Goal: Task Accomplishment & Management: Use online tool/utility

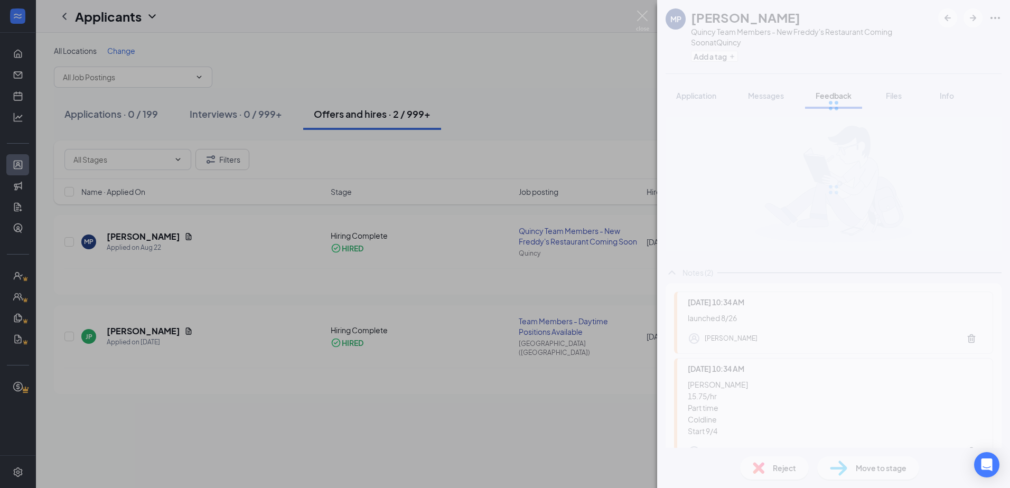
click at [457, 84] on div "[PERSON_NAME] [PERSON_NAME] Team Members - New Freddy's Restaurant Coming Soon …" at bounding box center [505, 244] width 1010 height 488
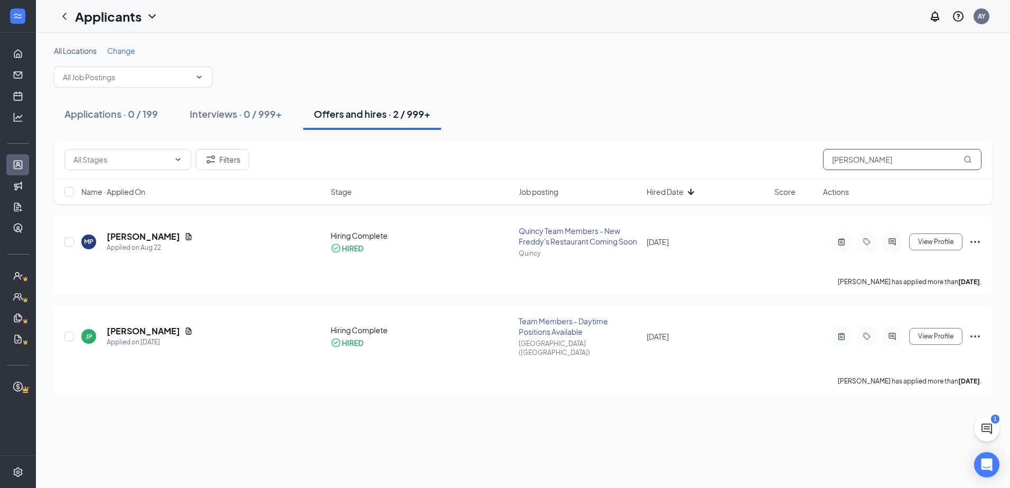
click at [929, 159] on input "[PERSON_NAME]" at bounding box center [902, 159] width 159 height 21
click at [929, 158] on input "[PERSON_NAME]" at bounding box center [902, 159] width 159 height 21
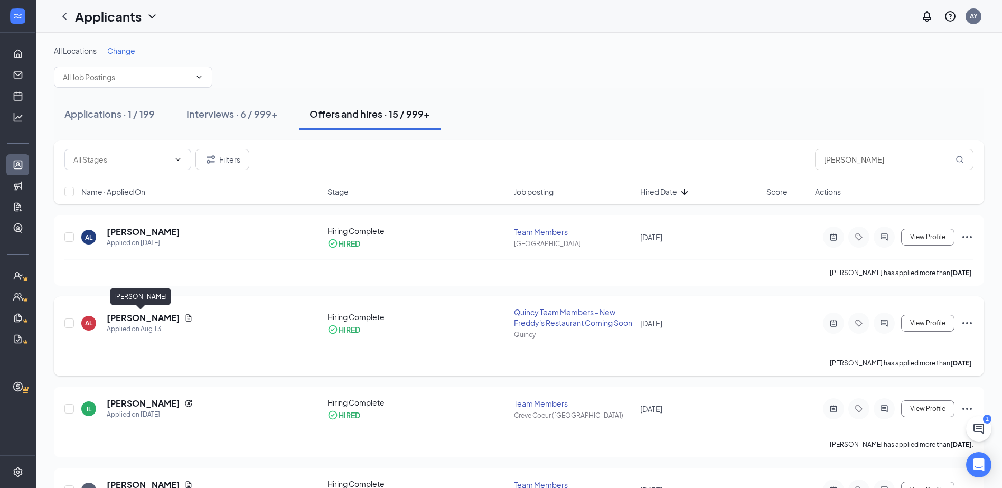
click at [135, 319] on h5 "[PERSON_NAME]" at bounding box center [143, 318] width 73 height 12
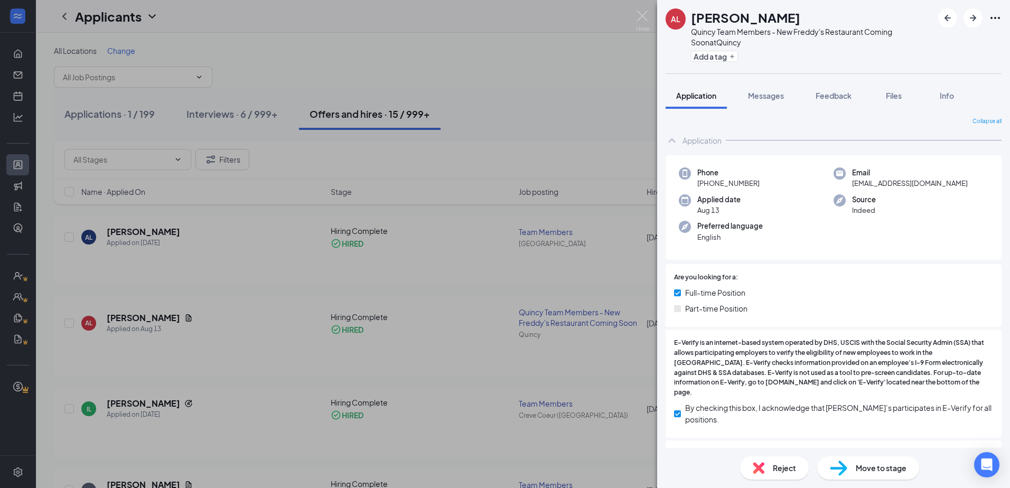
click at [834, 91] on span "Feedback" at bounding box center [834, 96] width 36 height 10
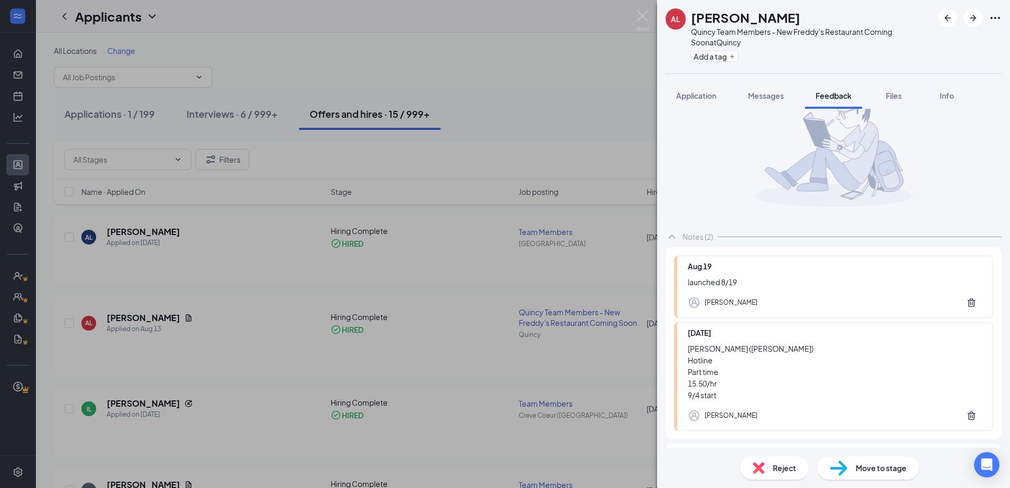
scroll to position [77, 0]
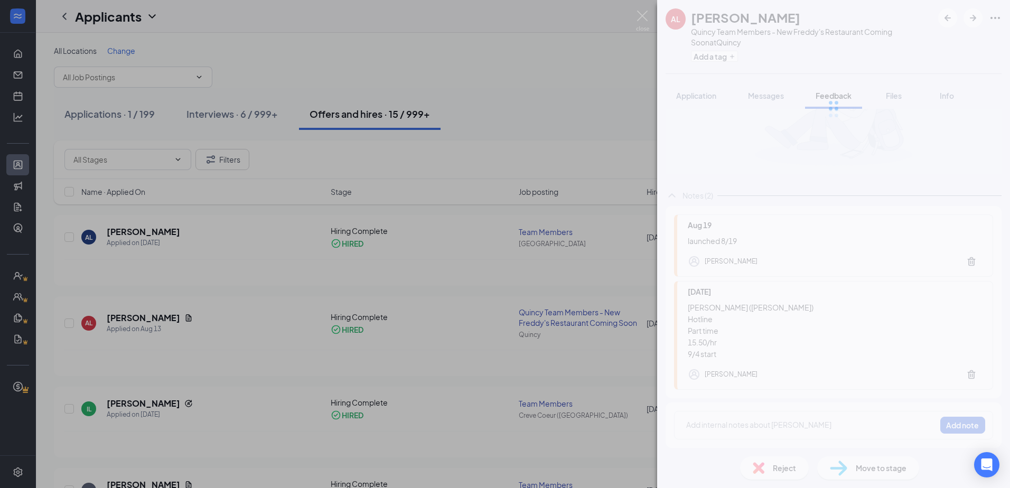
click at [484, 100] on div "AL [PERSON_NAME] Quincy Team Members - New Freddy's Restaurant Coming Soon at […" at bounding box center [505, 244] width 1010 height 488
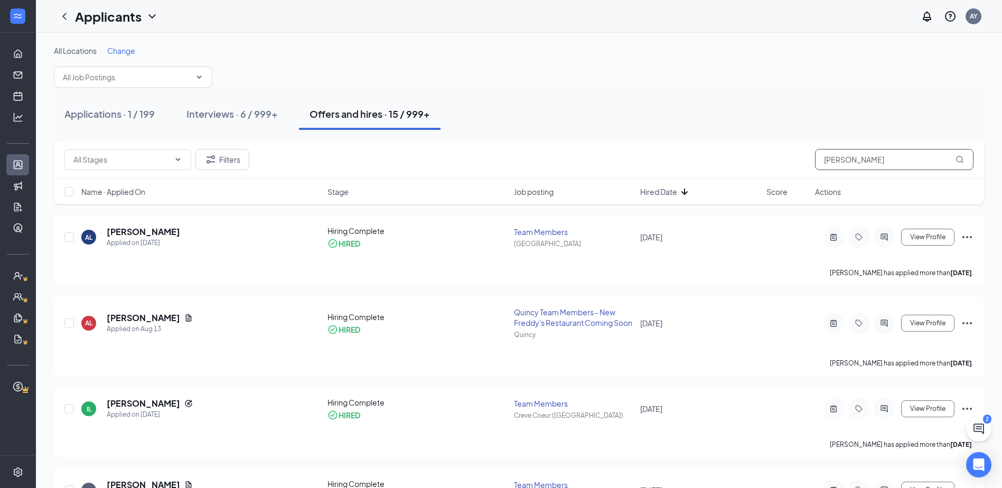
click at [901, 157] on input "[PERSON_NAME]" at bounding box center [894, 159] width 159 height 21
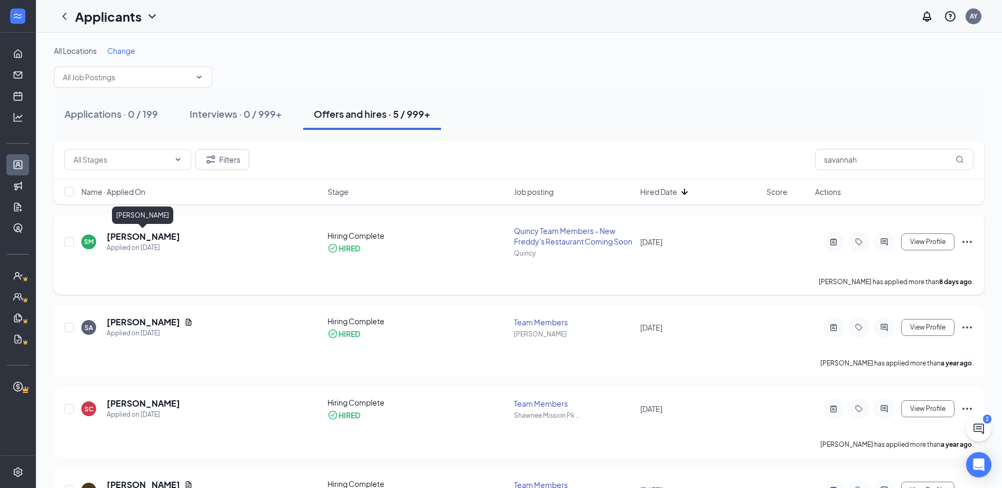
click at [120, 237] on h5 "[PERSON_NAME]" at bounding box center [143, 237] width 73 height 12
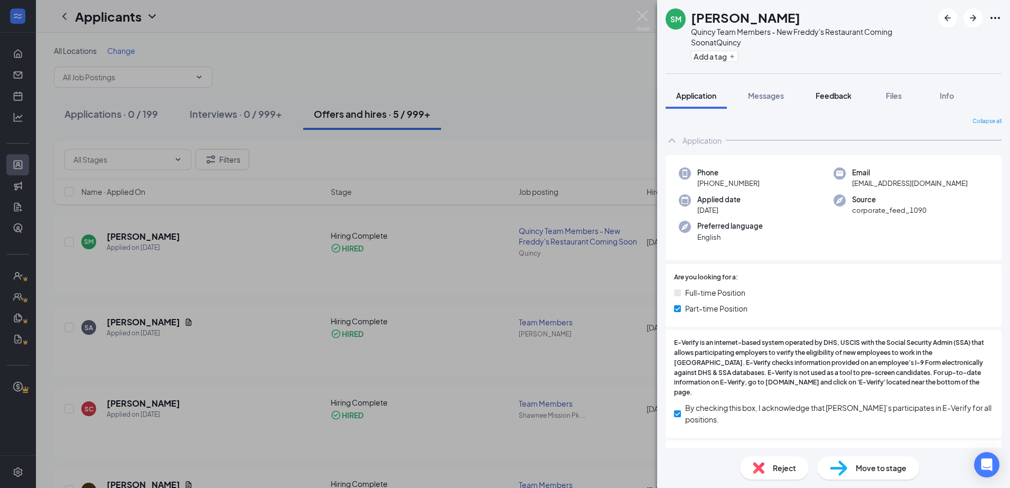
click at [852, 97] on span "Feedback" at bounding box center [834, 96] width 36 height 10
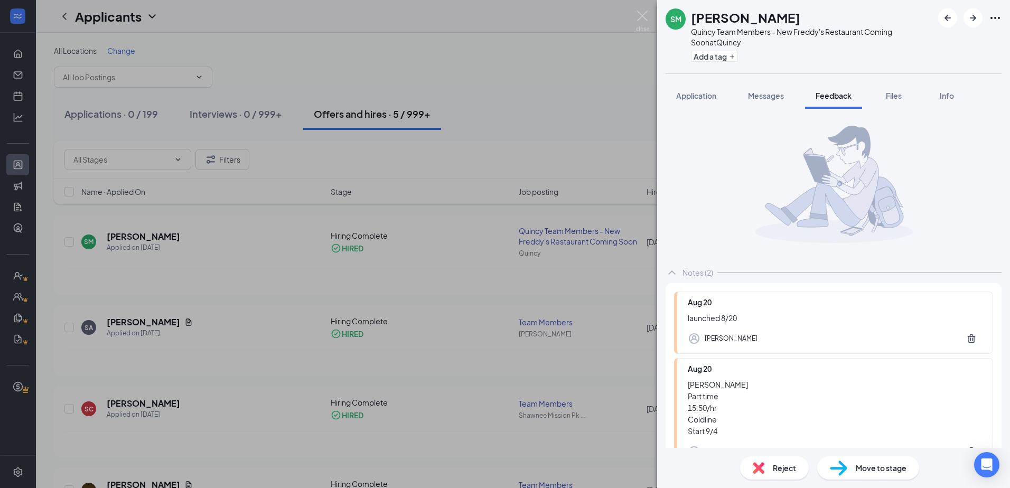
click at [454, 73] on div "SM [PERSON_NAME] Team Members - New Freddy's Restaurant Coming Soon at [GEOGRAP…" at bounding box center [505, 244] width 1010 height 488
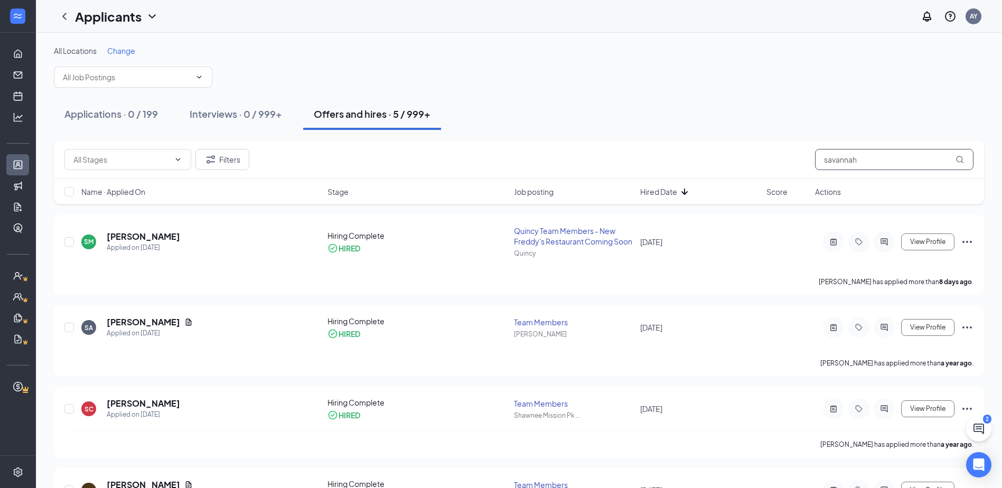
click at [822, 168] on input "savannah" at bounding box center [894, 159] width 159 height 21
click at [823, 167] on input "savannah" at bounding box center [894, 159] width 159 height 21
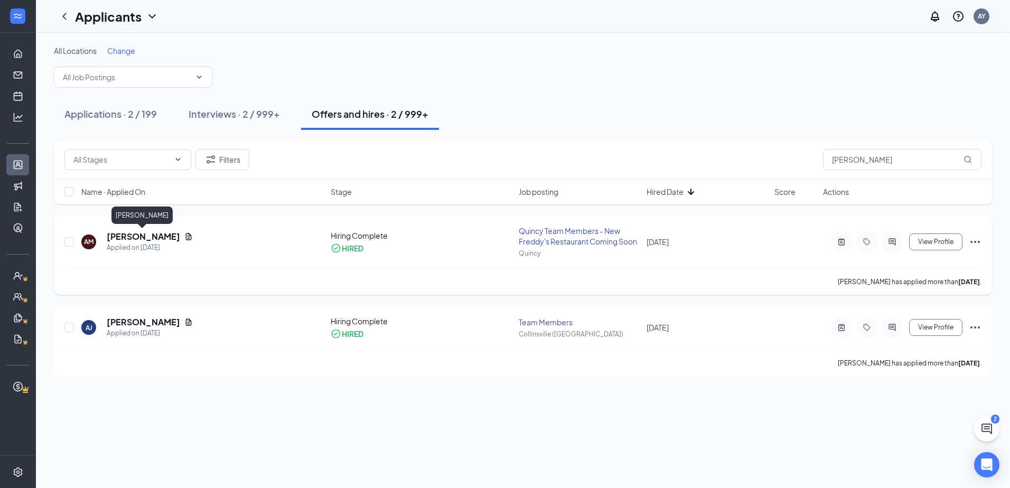
click at [152, 238] on h5 "[PERSON_NAME]" at bounding box center [143, 237] width 73 height 12
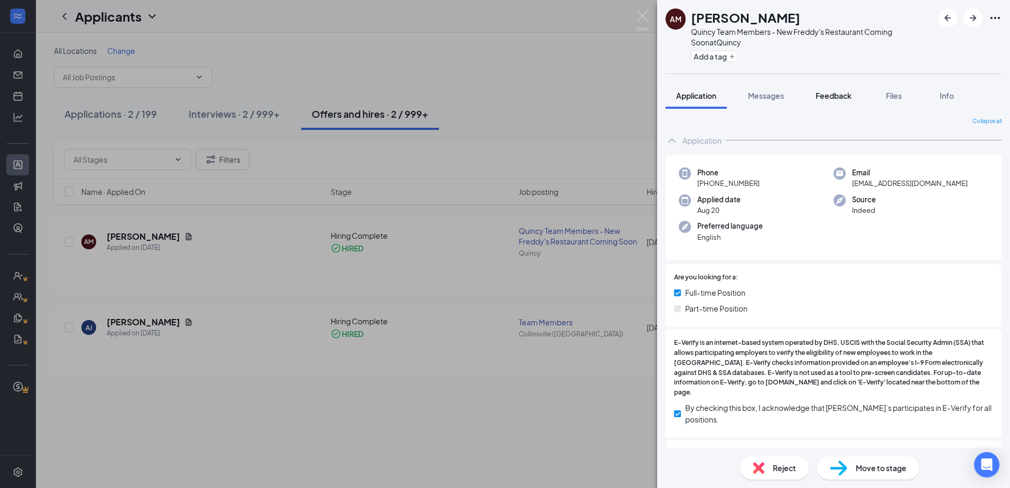
click at [837, 92] on span "Feedback" at bounding box center [834, 96] width 36 height 10
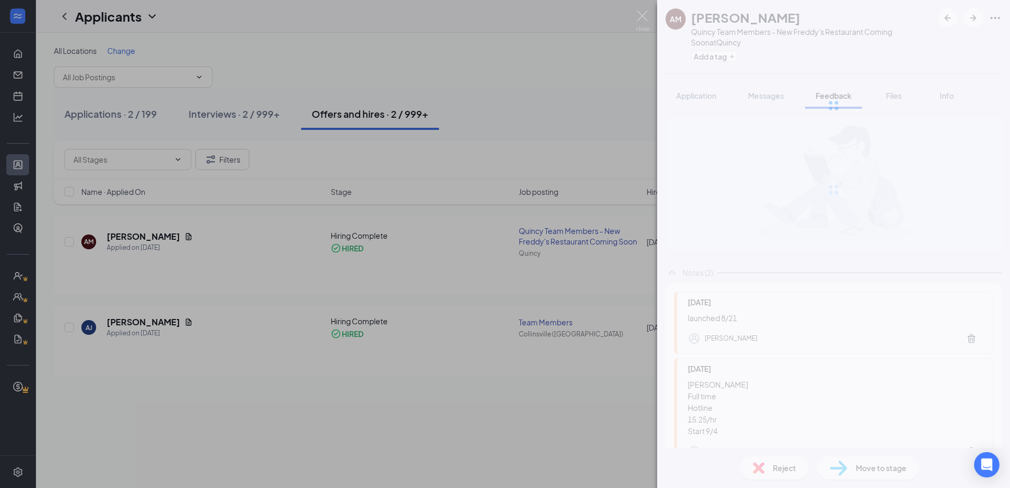
click at [436, 82] on div "AM [PERSON_NAME] Team Members - New Freddy's Restaurant Coming Soon at [GEOGRAP…" at bounding box center [505, 244] width 1010 height 488
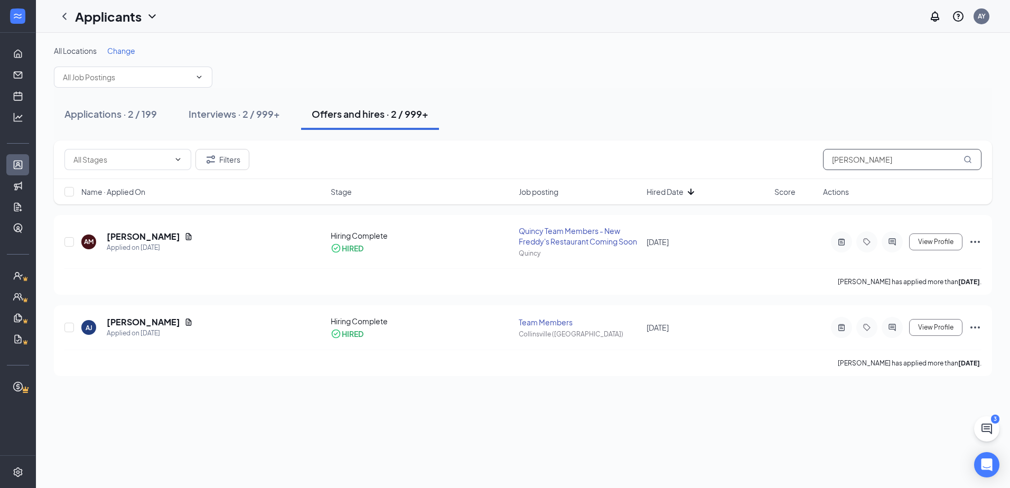
click at [919, 157] on input "[PERSON_NAME]" at bounding box center [902, 159] width 159 height 21
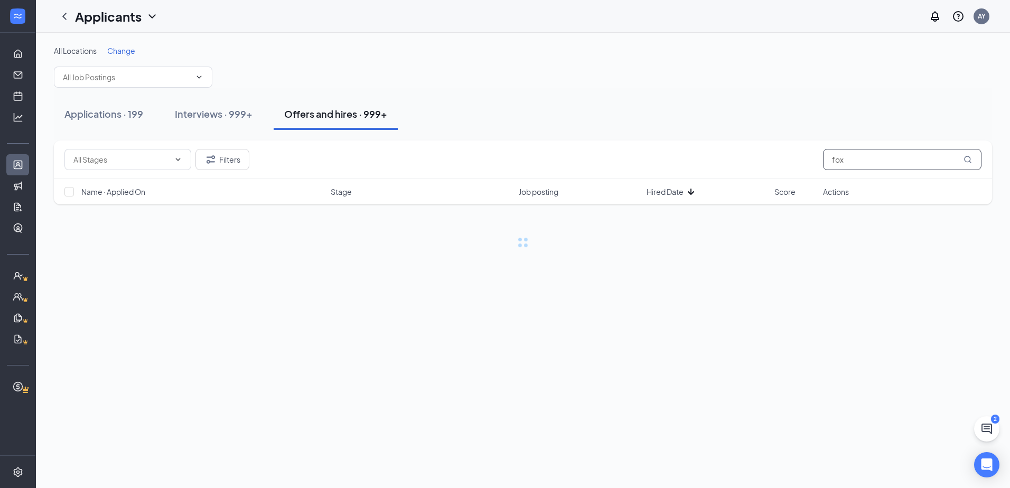
type input "fox"
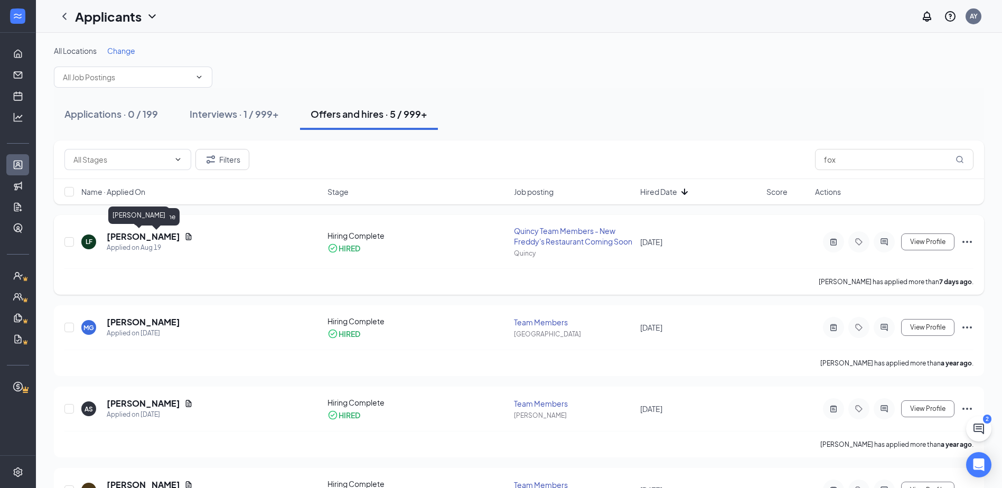
click at [140, 240] on h5 "[PERSON_NAME]" at bounding box center [143, 237] width 73 height 12
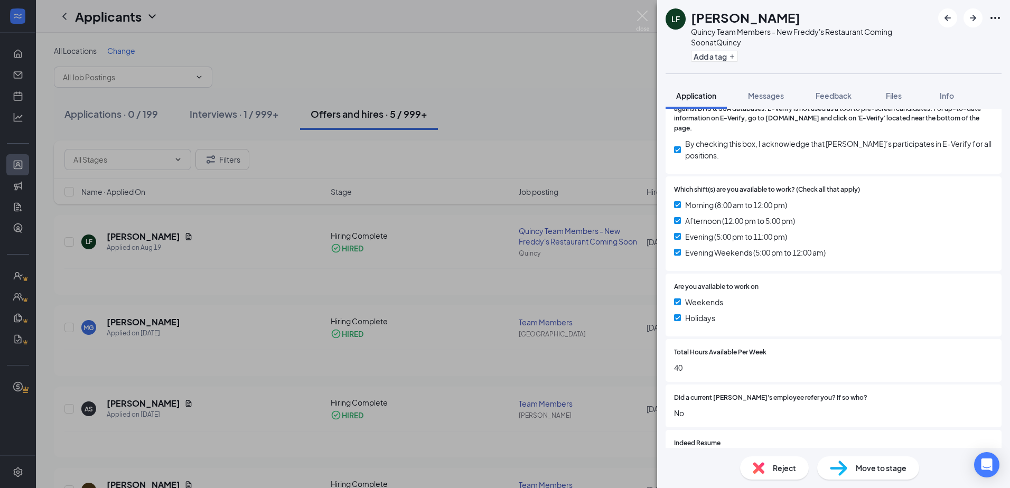
scroll to position [433, 0]
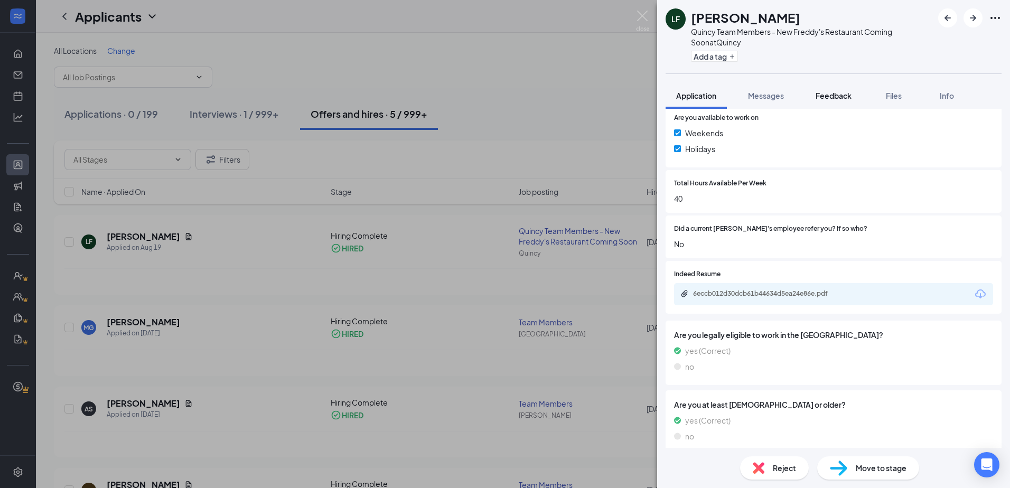
click at [827, 92] on span "Feedback" at bounding box center [834, 96] width 36 height 10
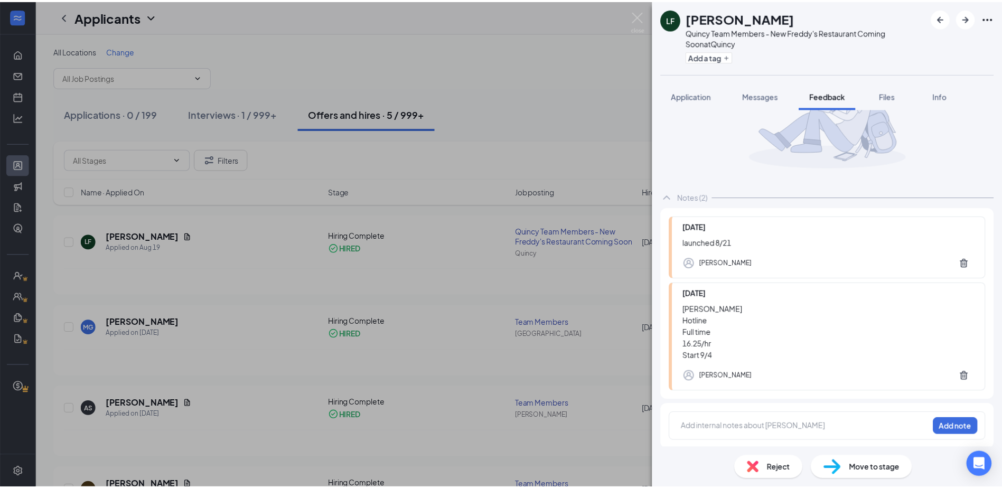
scroll to position [77, 0]
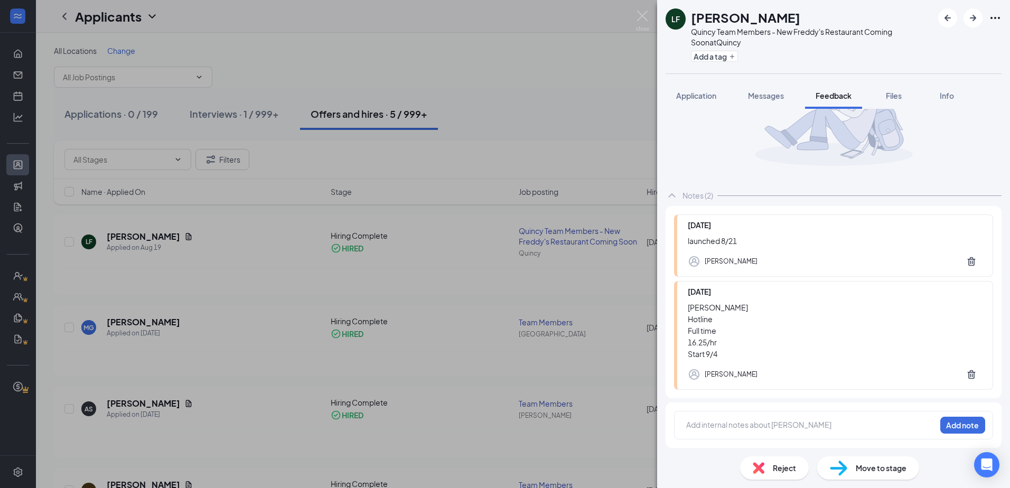
click at [545, 40] on div "LF [PERSON_NAME] Quincy Team Members - New Freddy's Restaurant Coming Soon at […" at bounding box center [505, 244] width 1010 height 488
